Goal: Find specific page/section: Find specific page/section

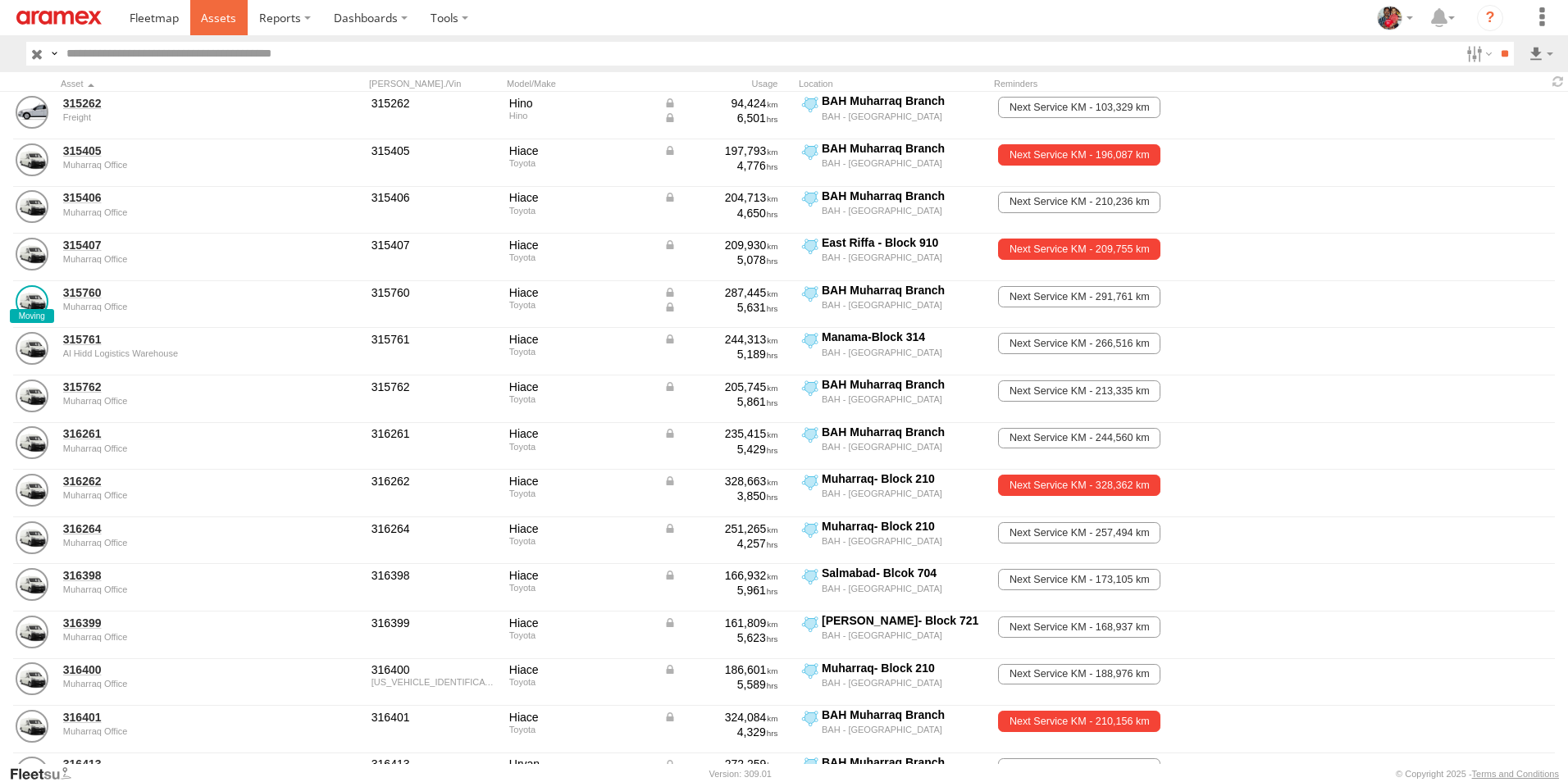
click at [216, 14] on span at bounding box center [218, 17] width 35 height 15
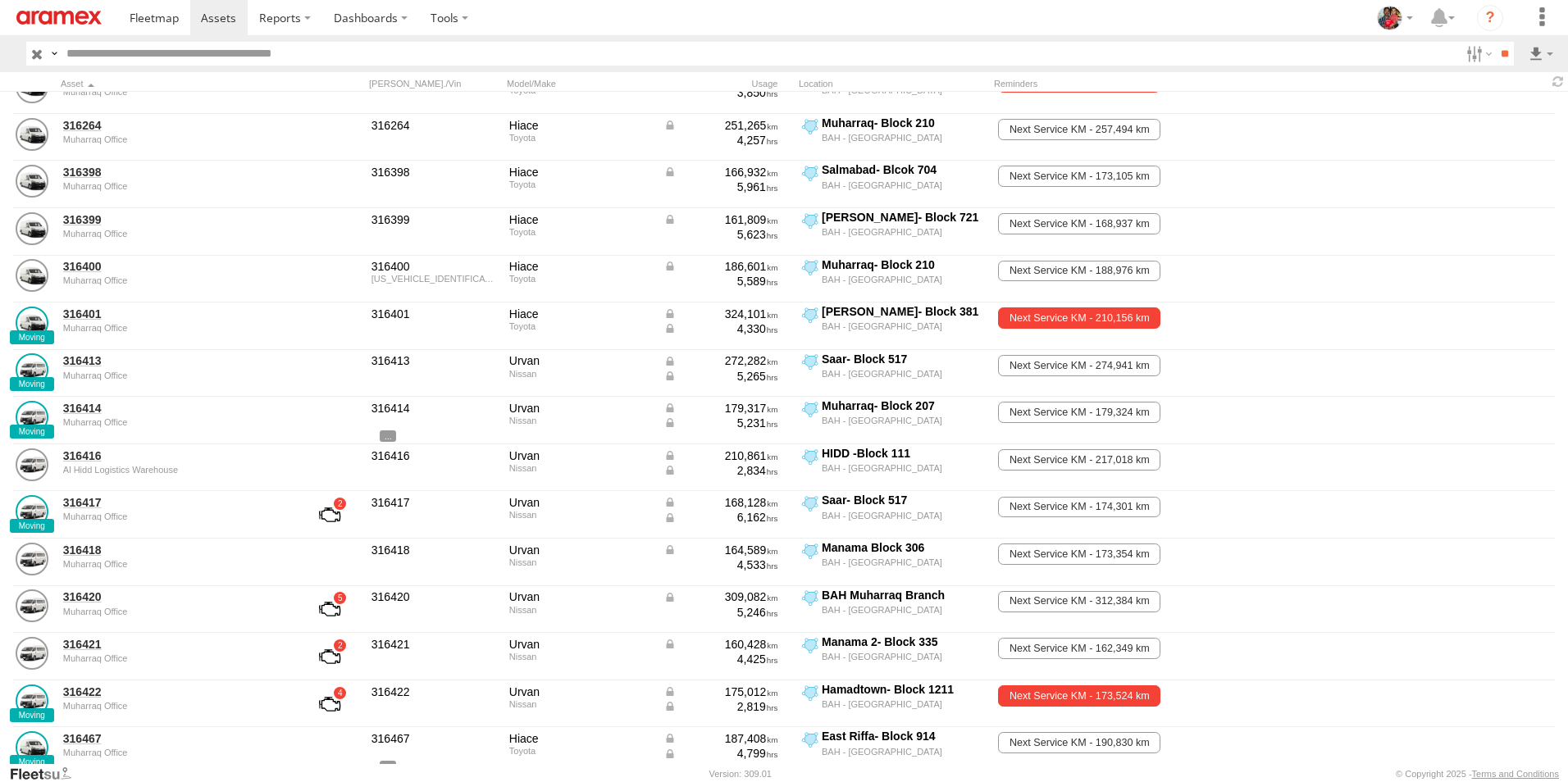
scroll to position [407, 0]
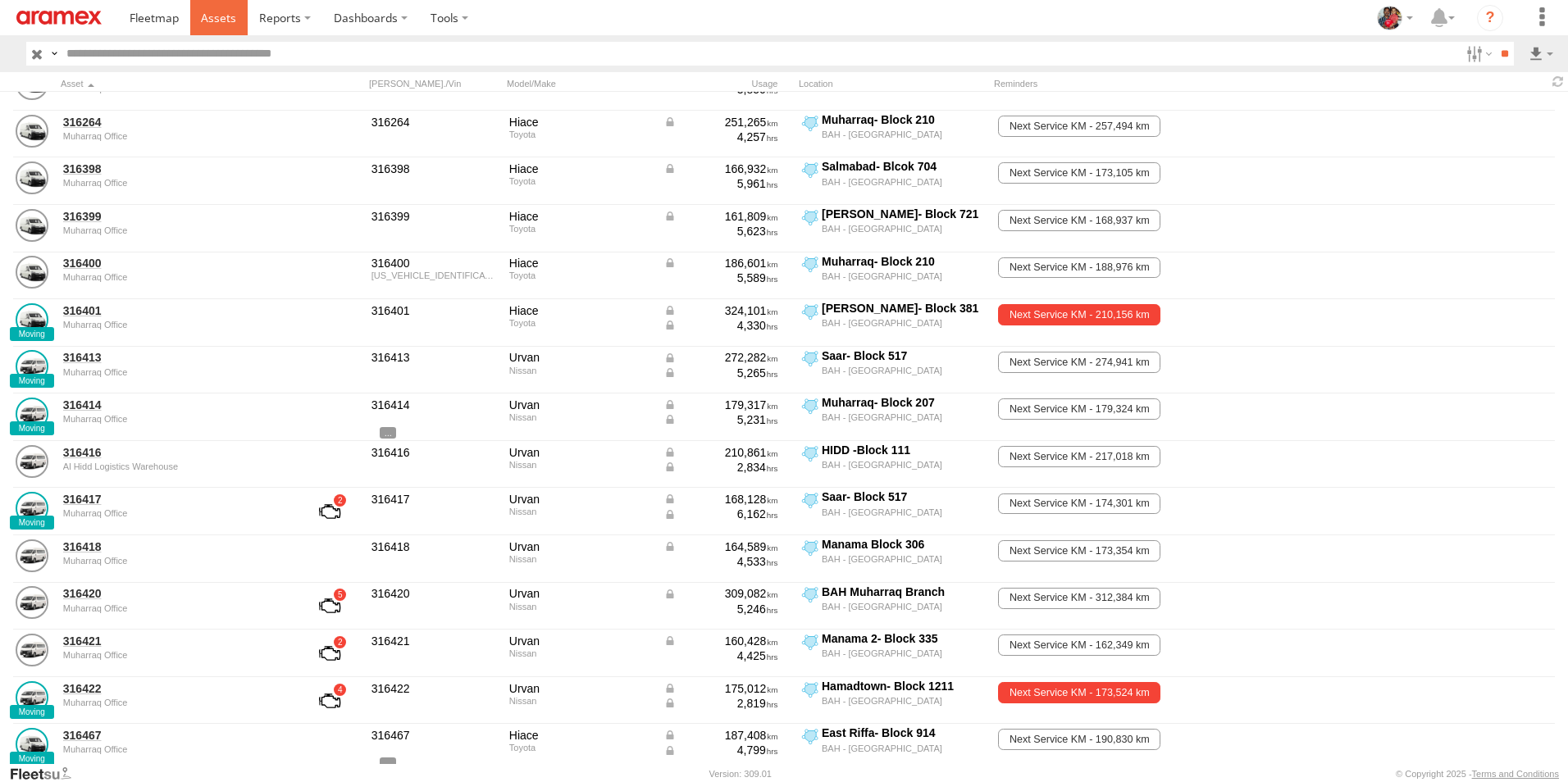
click at [223, 15] on span at bounding box center [218, 17] width 35 height 15
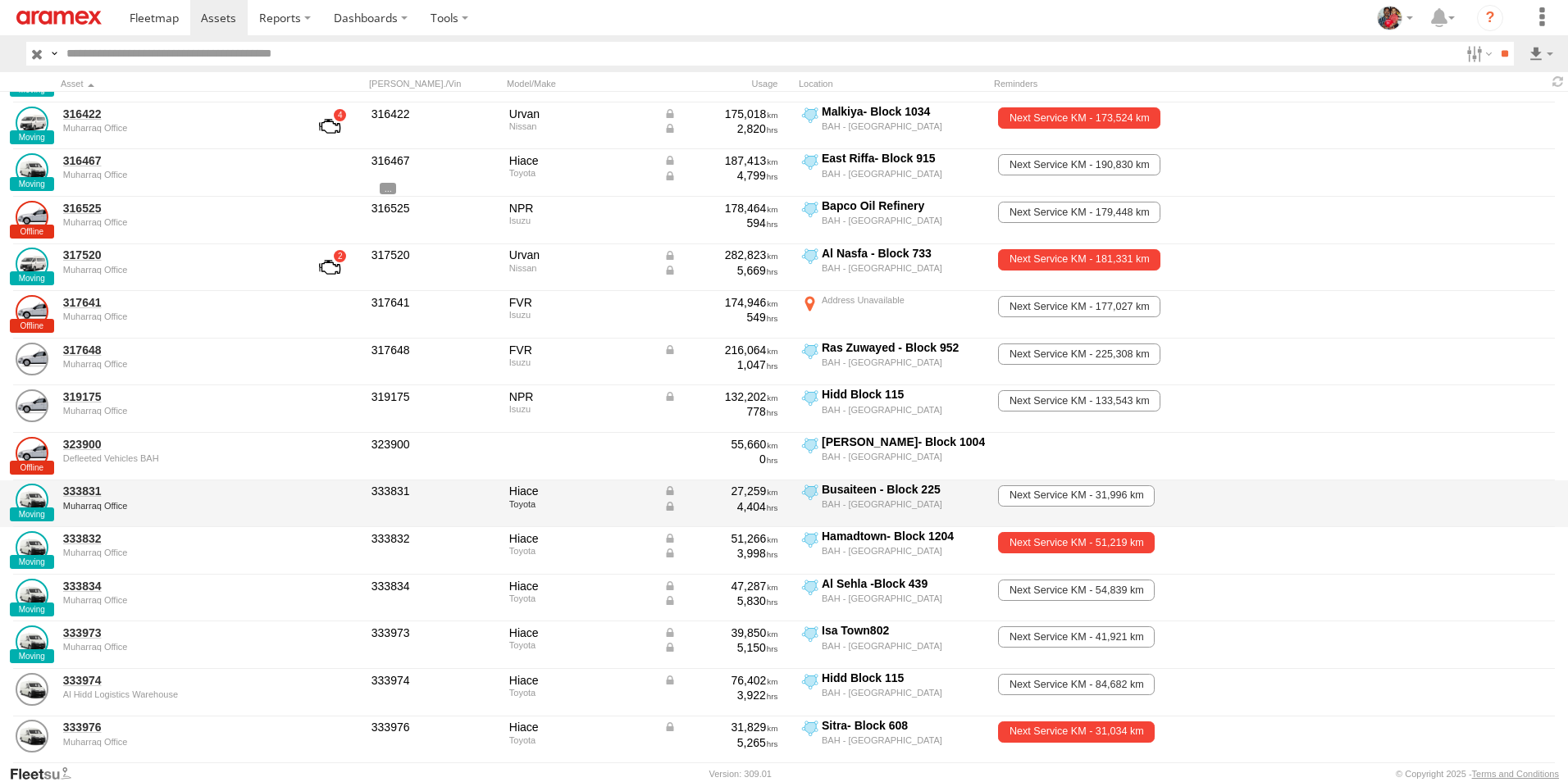
scroll to position [1064, 0]
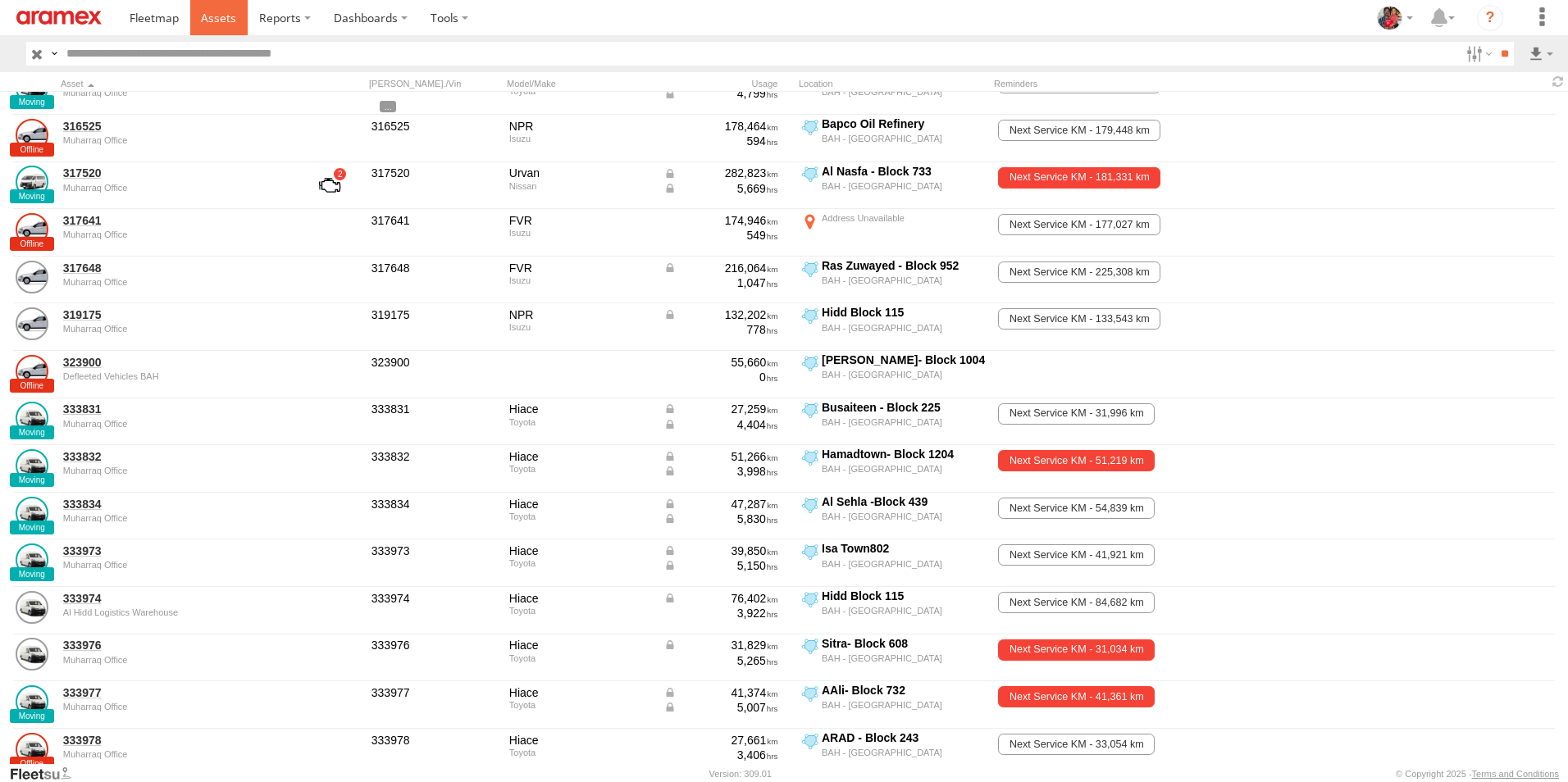
click at [219, 19] on span at bounding box center [218, 17] width 35 height 15
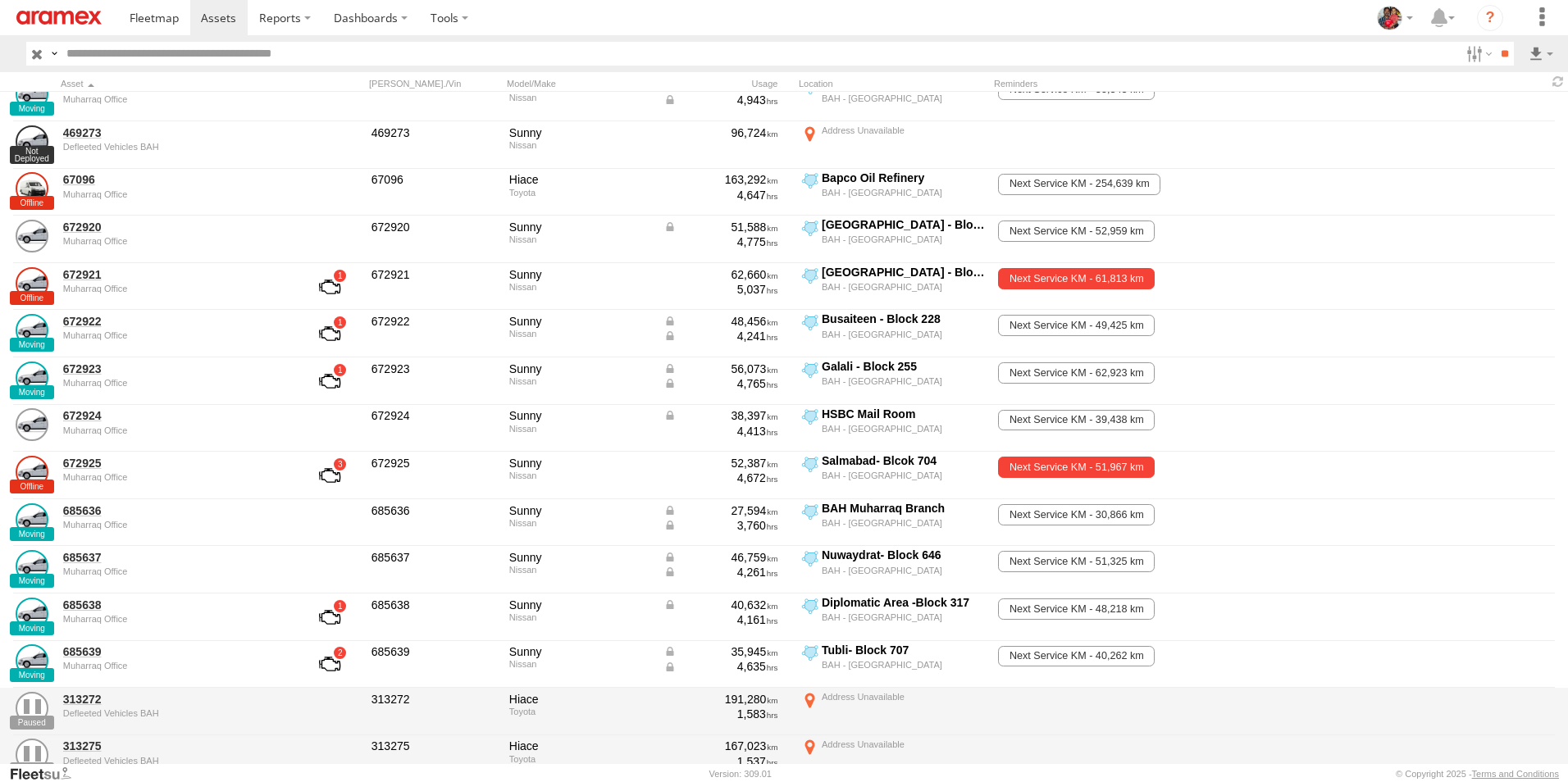
scroll to position [2286, 0]
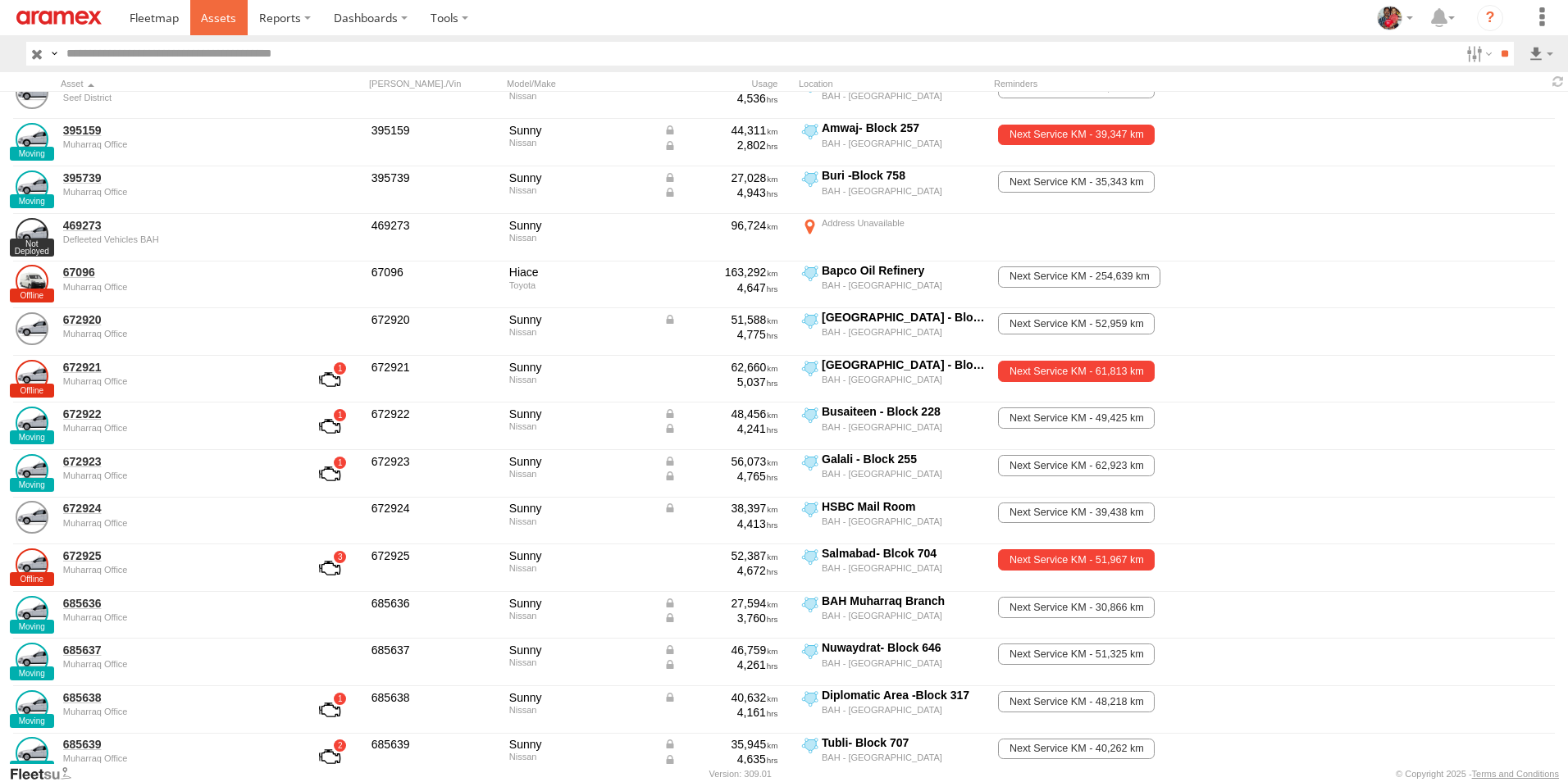
click at [210, 14] on span at bounding box center [218, 17] width 35 height 15
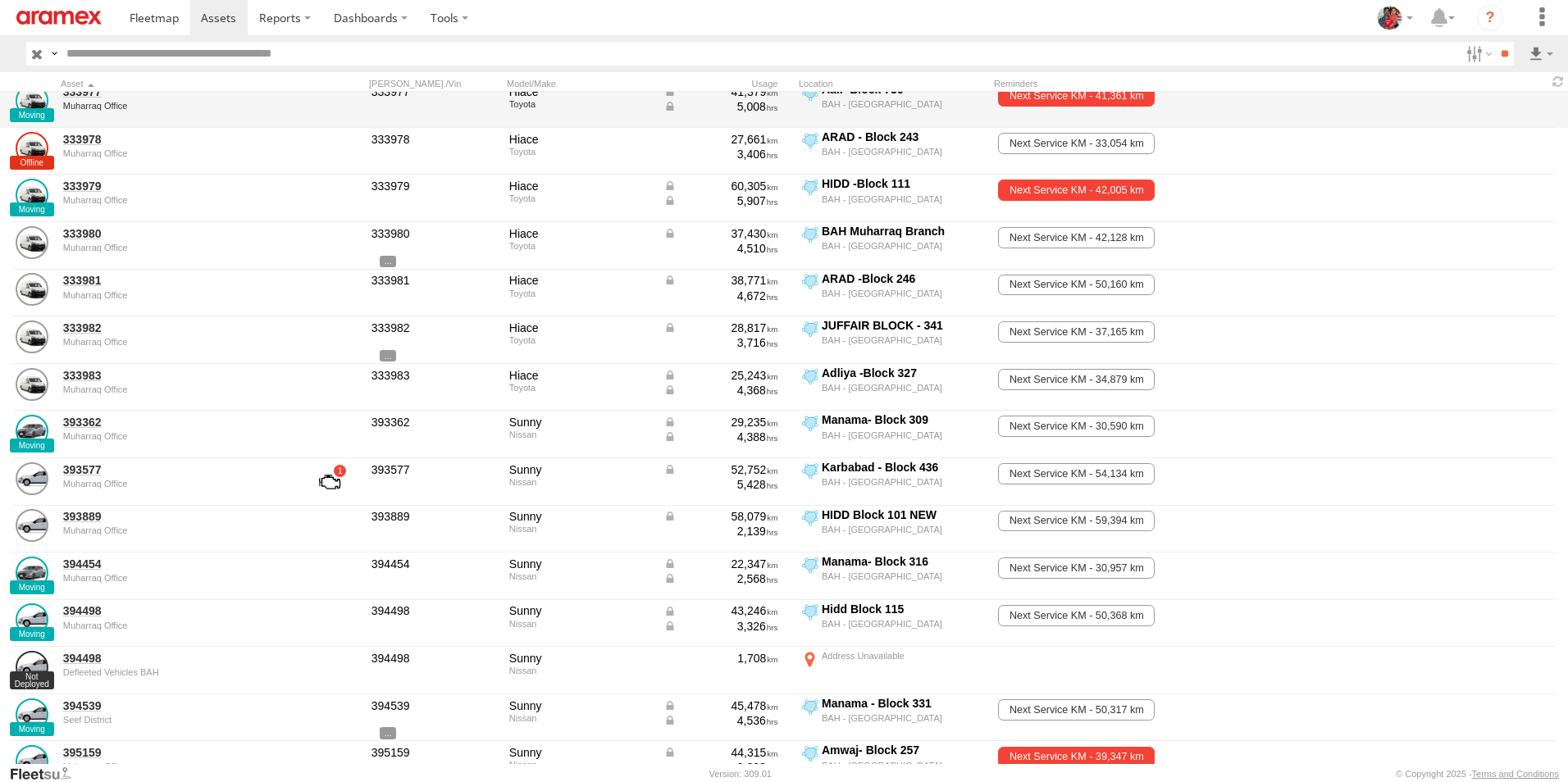
scroll to position [1638, 0]
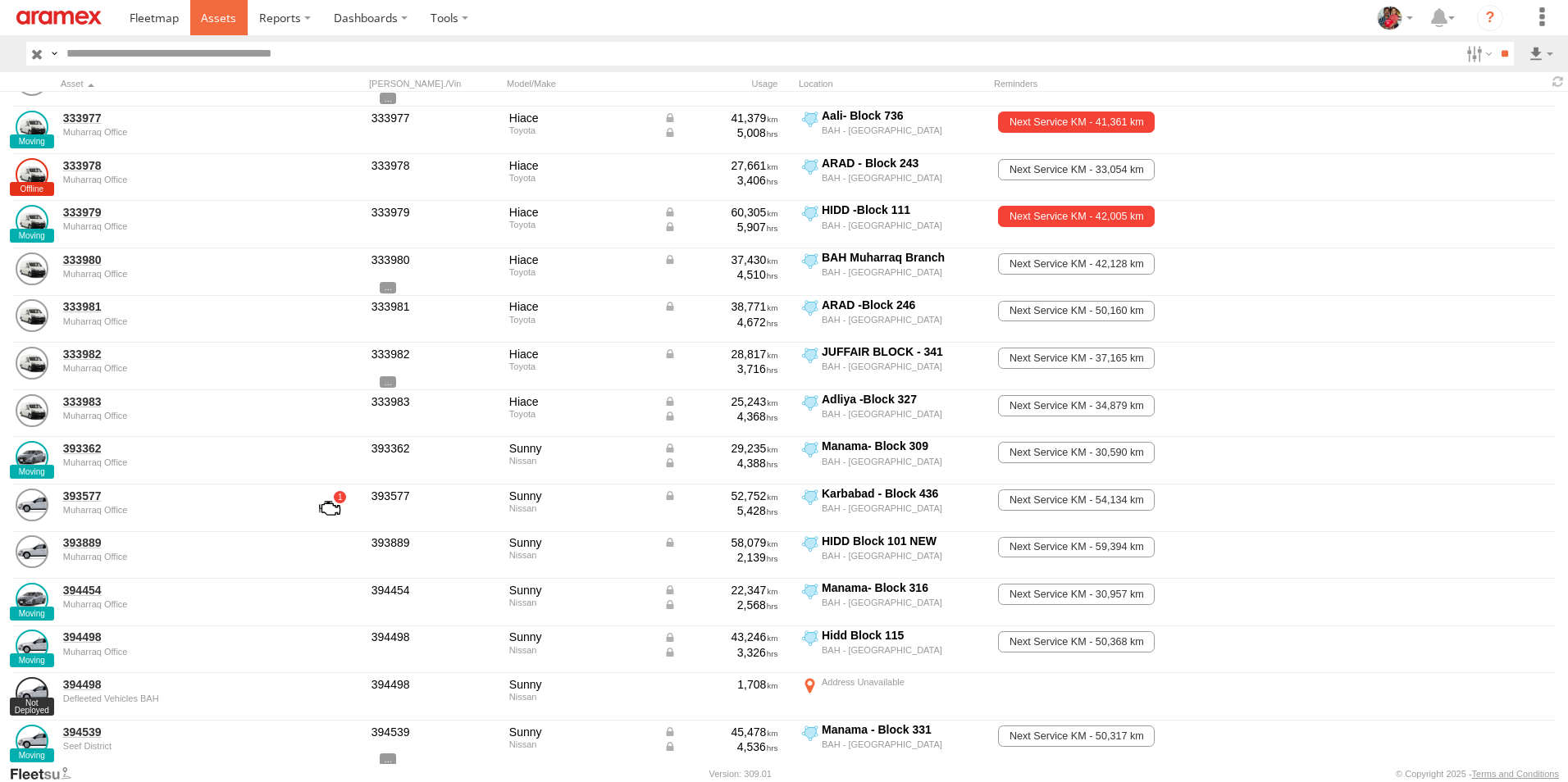
click at [221, 19] on span at bounding box center [218, 17] width 35 height 15
